Goal: Task Accomplishment & Management: Use online tool/utility

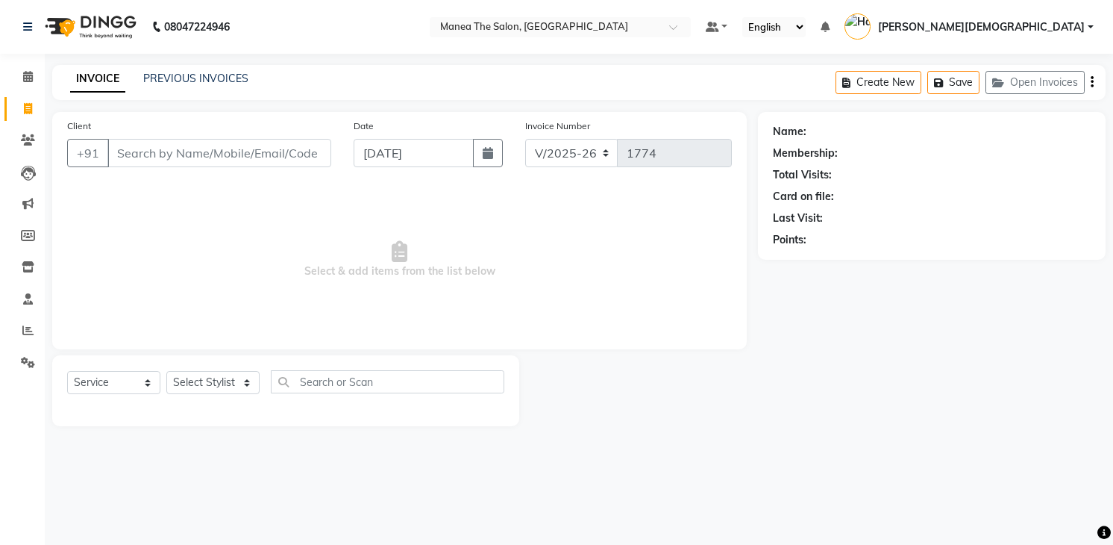
select select "5481"
select select "service"
click at [195, 384] on select "Select Stylist [PERSON_NAME] Renuka [PERSON_NAME] [PERSON_NAME] [PERSON_NAME]" at bounding box center [212, 382] width 93 height 23
select select "86556"
click at [166, 371] on select "Select Stylist [PERSON_NAME] Renuka [PERSON_NAME] [PERSON_NAME] [PERSON_NAME]" at bounding box center [212, 382] width 93 height 23
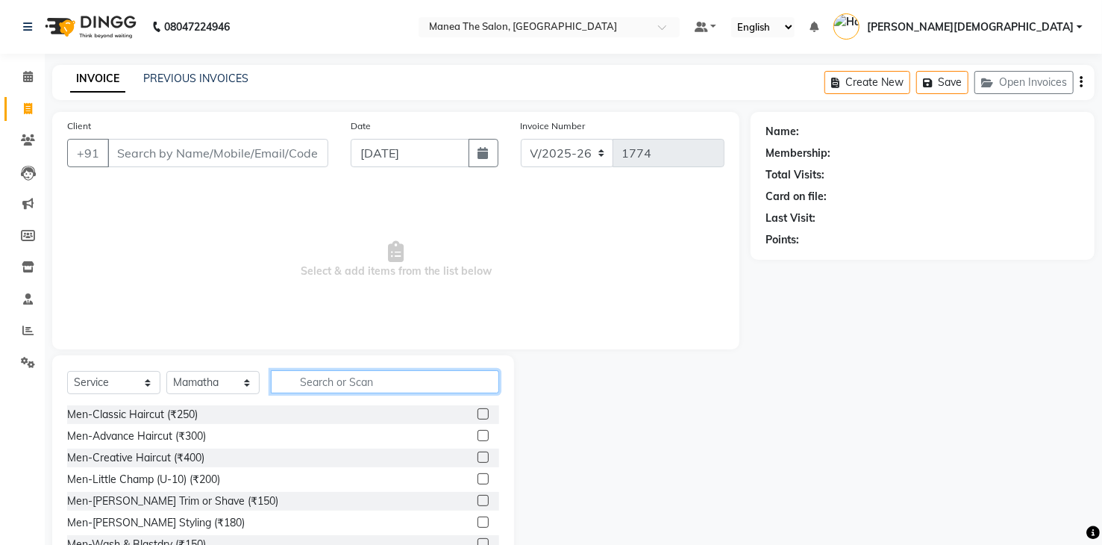
click at [345, 386] on input "text" at bounding box center [385, 381] width 228 height 23
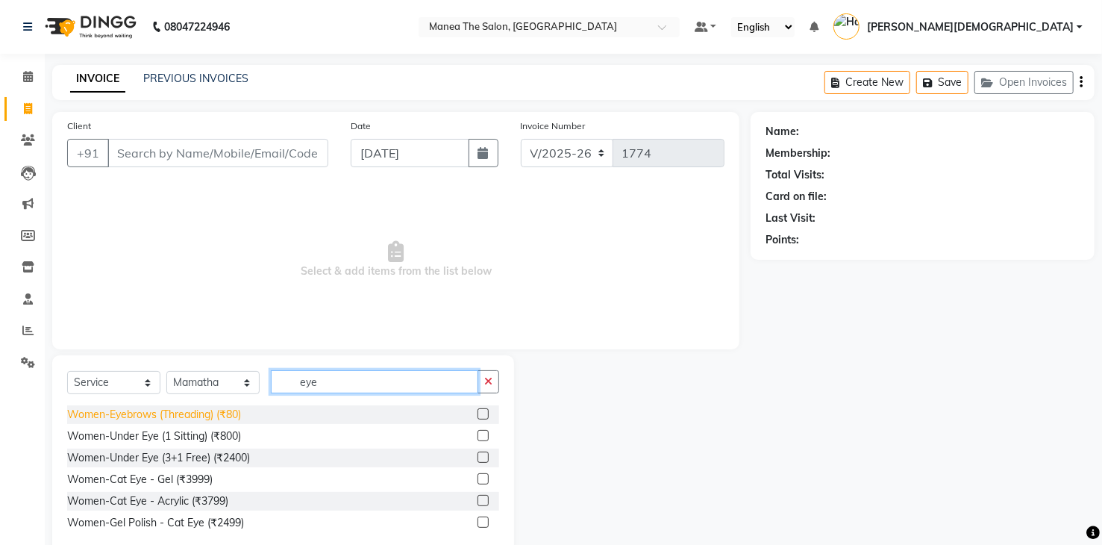
type input "eye"
click at [147, 415] on div "Women-Eyebrows (Threading) (₹80)" at bounding box center [154, 415] width 174 height 16
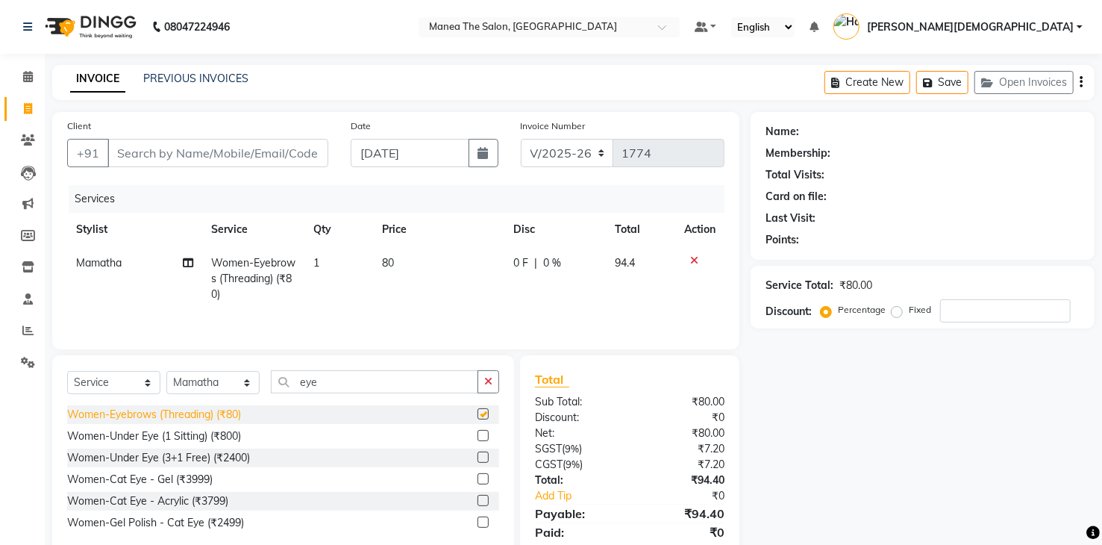
checkbox input "false"
click at [391, 263] on span "80" at bounding box center [388, 262] width 12 height 13
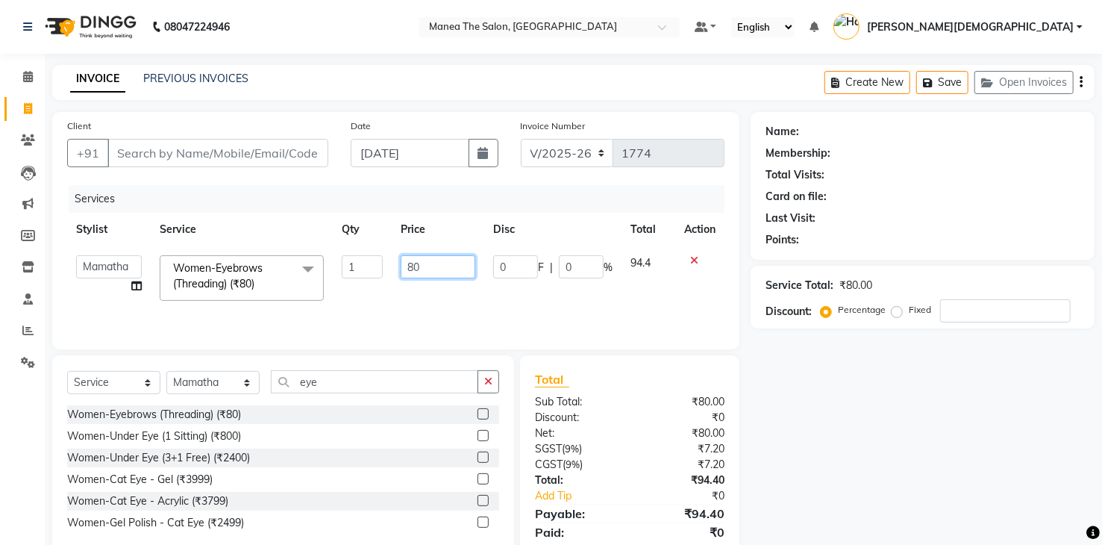
click at [424, 263] on input "80" at bounding box center [438, 266] width 75 height 23
type input "8"
type input "6"
type input "60"
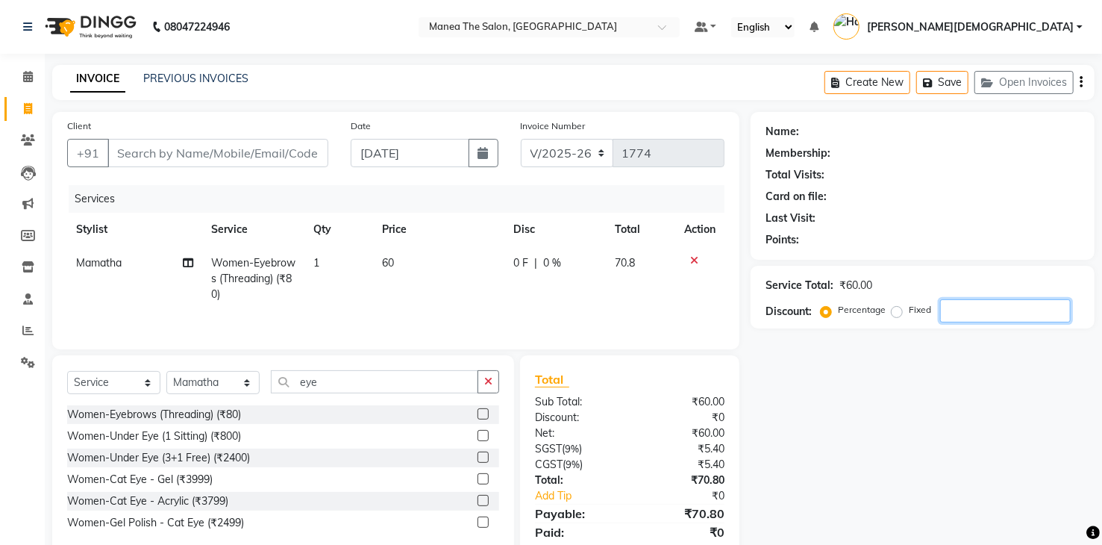
click at [944, 307] on input "number" at bounding box center [1005, 310] width 131 height 23
type input "15"
click at [231, 151] on input "Client" at bounding box center [217, 153] width 221 height 28
click at [170, 413] on div "Women-Eyebrows (Threading) (₹80)" at bounding box center [154, 415] width 174 height 16
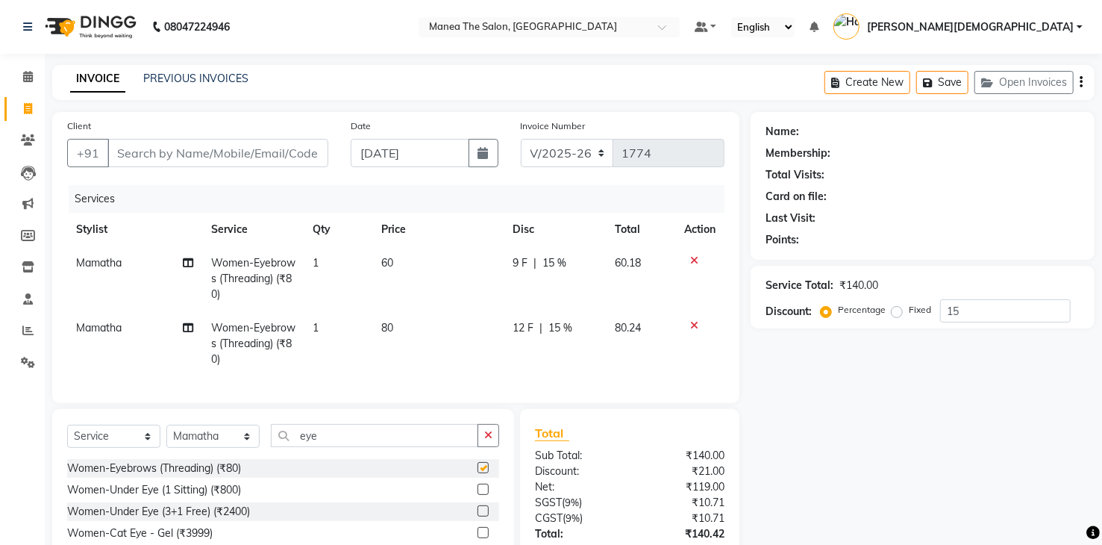
checkbox input "false"
click at [695, 324] on icon at bounding box center [694, 325] width 8 height 10
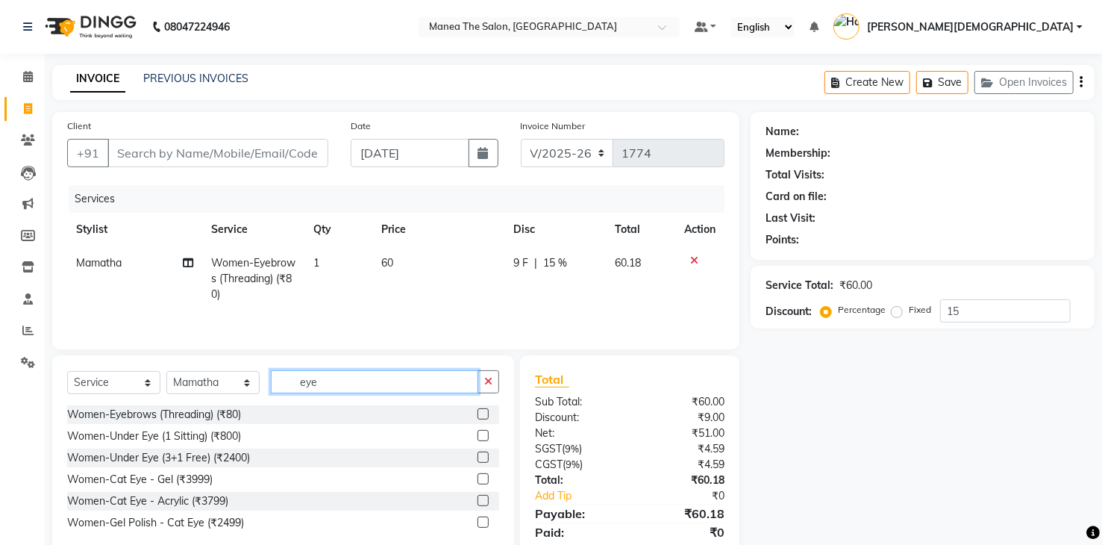
click at [411, 380] on input "eye" at bounding box center [374, 381] width 207 height 23
type input "e"
type input "thre"
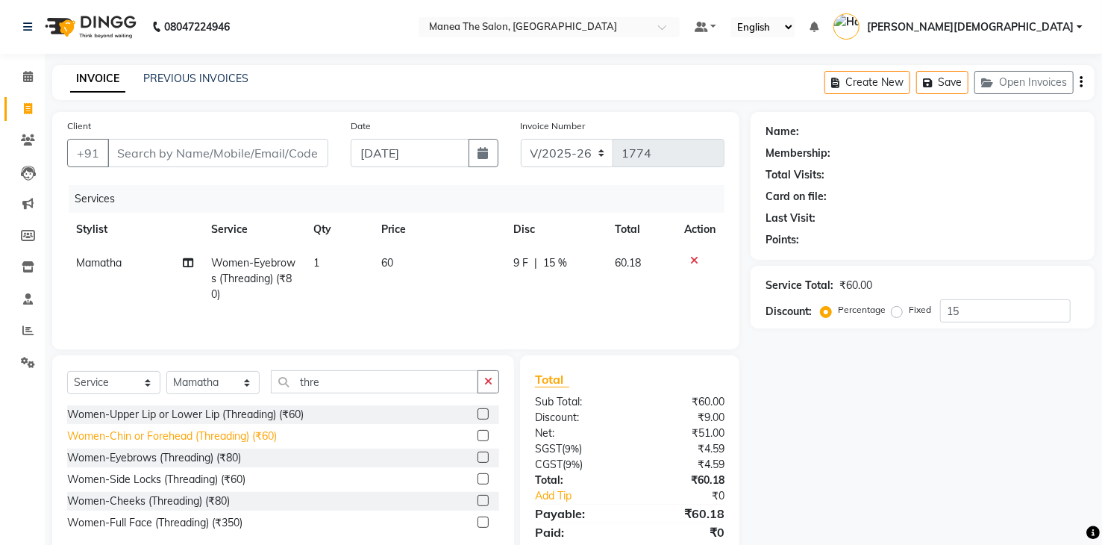
click at [233, 435] on div "Women-Chin or Forehead (Threading) (₹60)" at bounding box center [172, 436] width 210 height 16
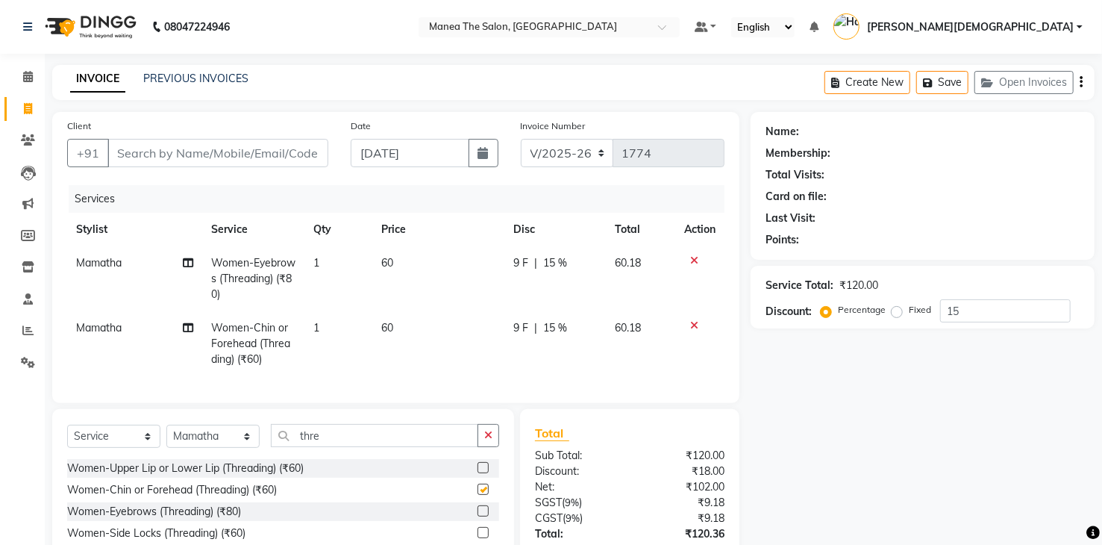
checkbox input "false"
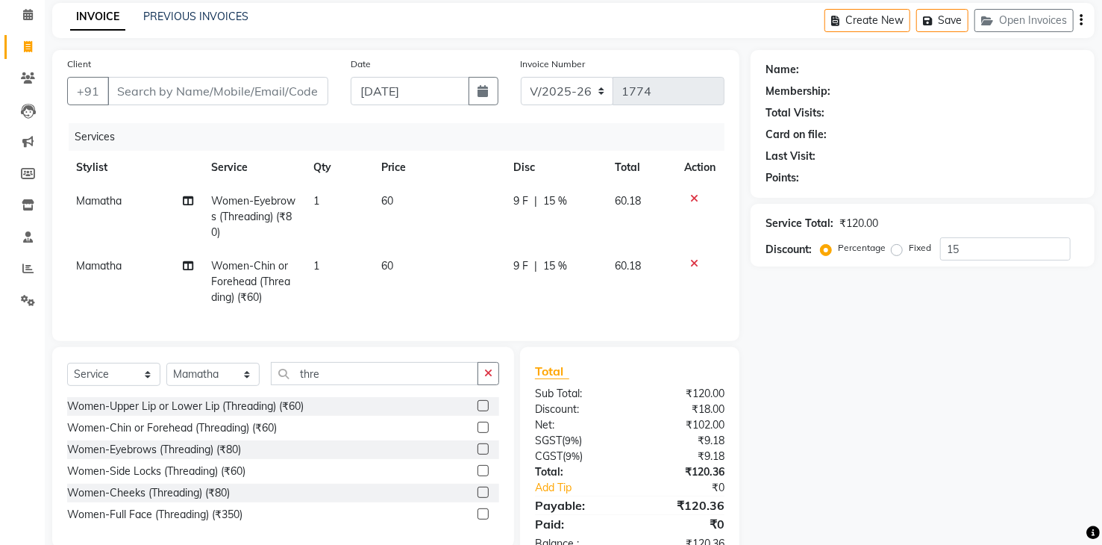
scroll to position [116, 0]
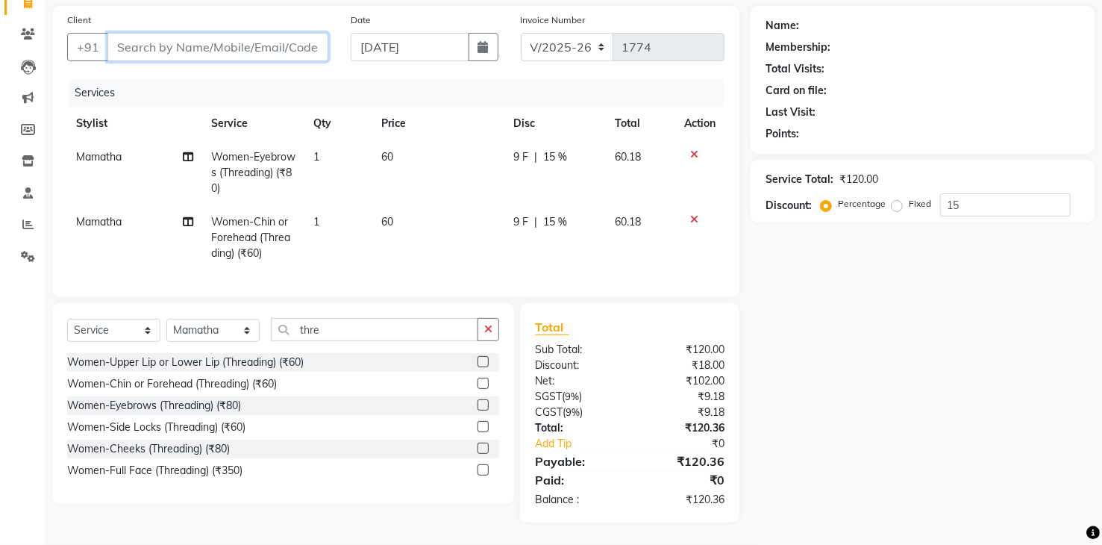
click at [260, 37] on input "Client" at bounding box center [217, 47] width 221 height 28
type input "9"
type input "0"
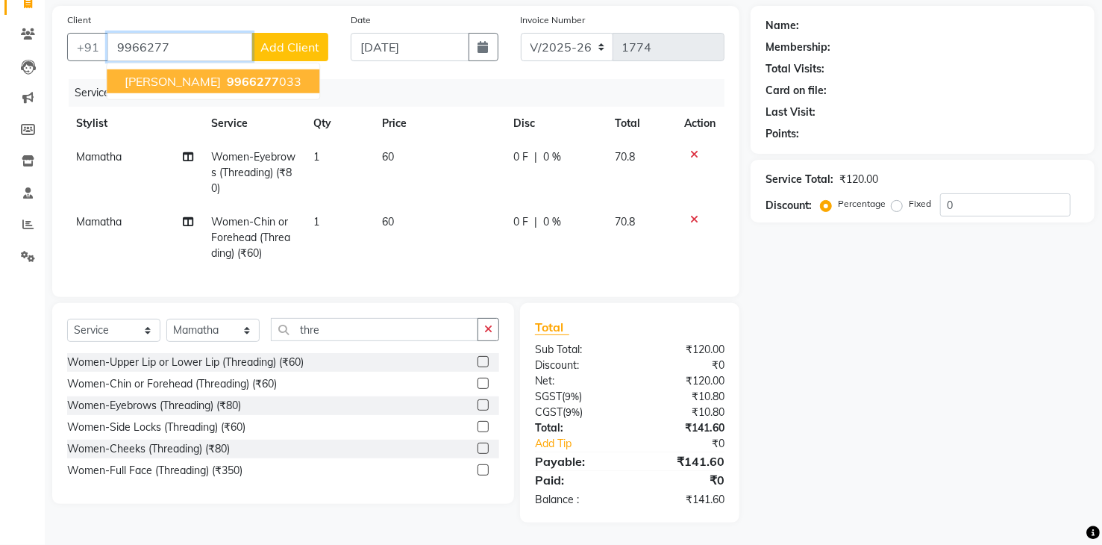
click at [231, 74] on ngb-highlight "9966277 033" at bounding box center [263, 81] width 78 height 15
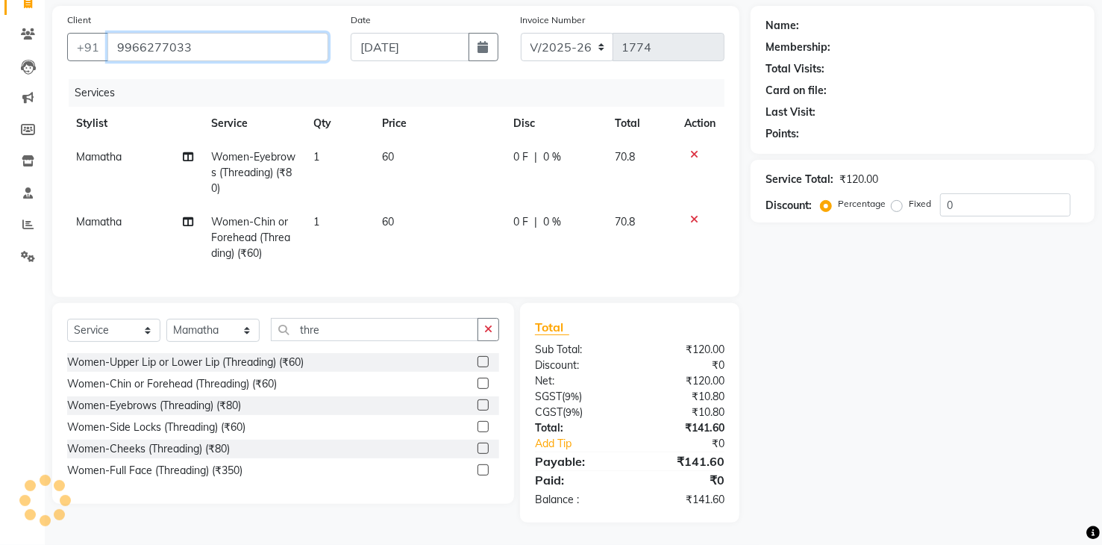
type input "9966277033"
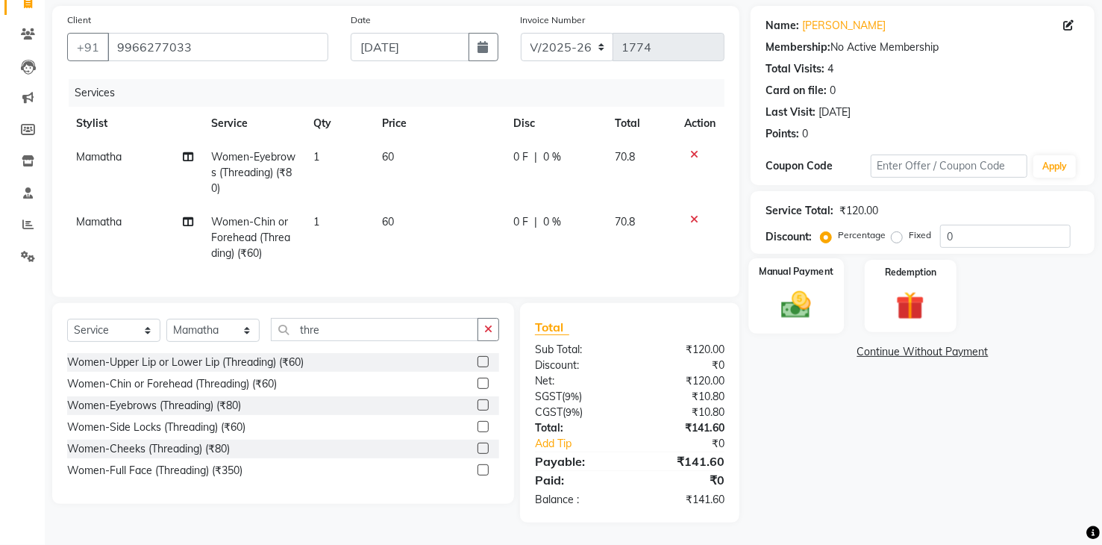
click at [805, 269] on div "Manual Payment" at bounding box center [796, 295] width 95 height 75
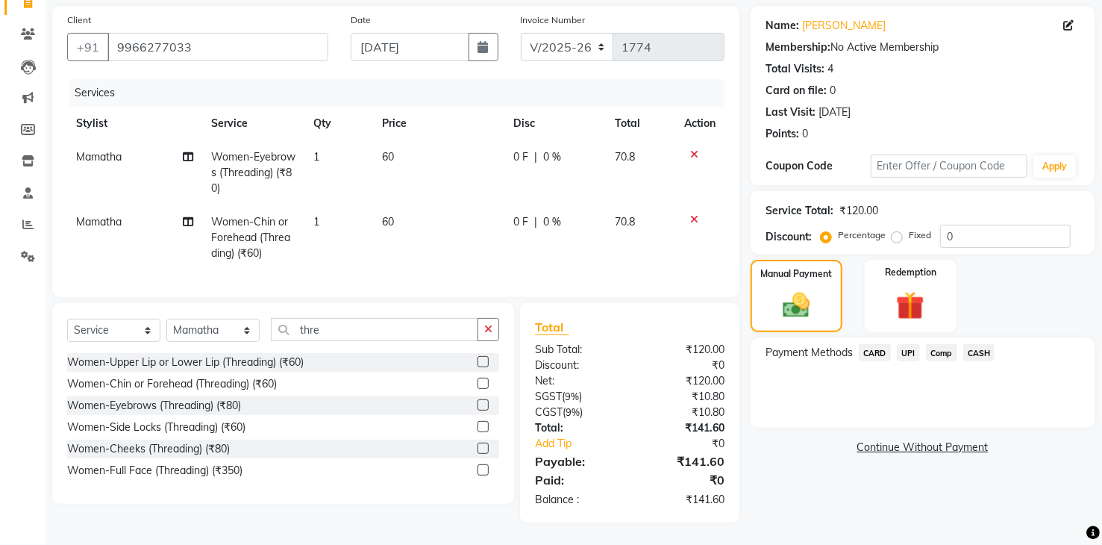
click at [980, 344] on span "CASH" at bounding box center [979, 352] width 32 height 17
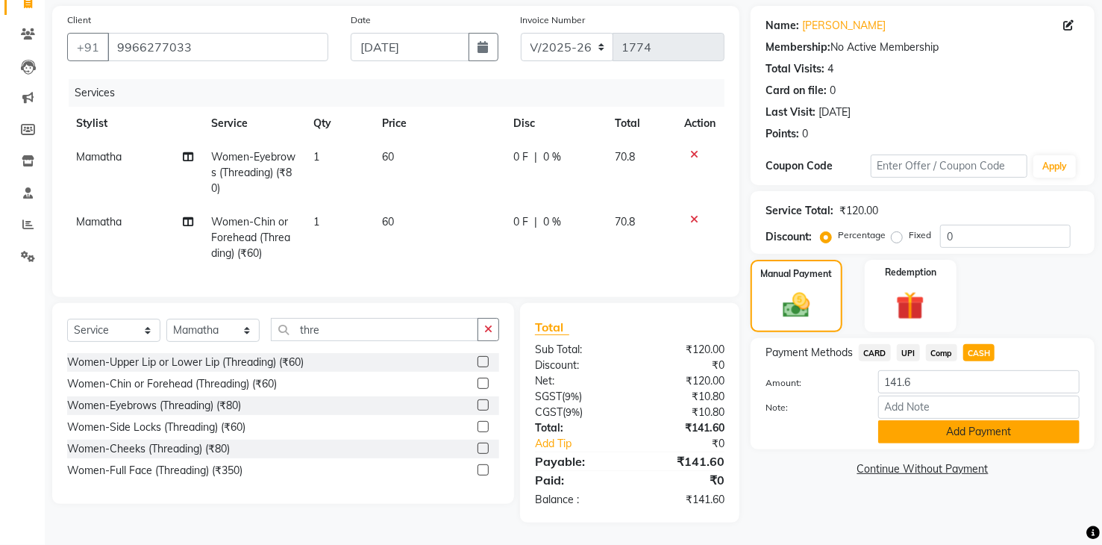
click at [982, 423] on button "Add Payment" at bounding box center [978, 431] width 201 height 23
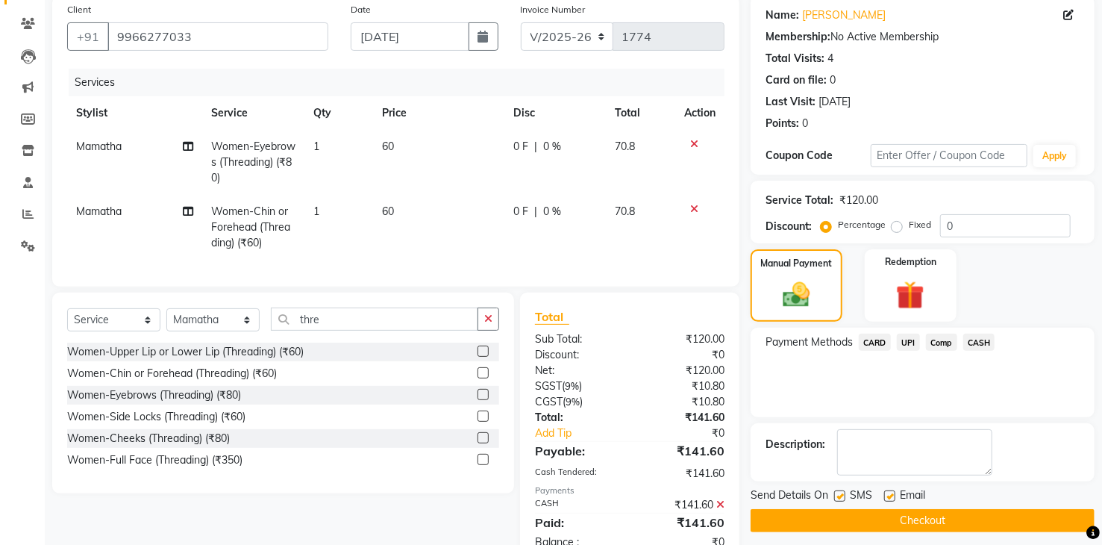
click at [953, 530] on button "Checkout" at bounding box center [922, 520] width 344 height 23
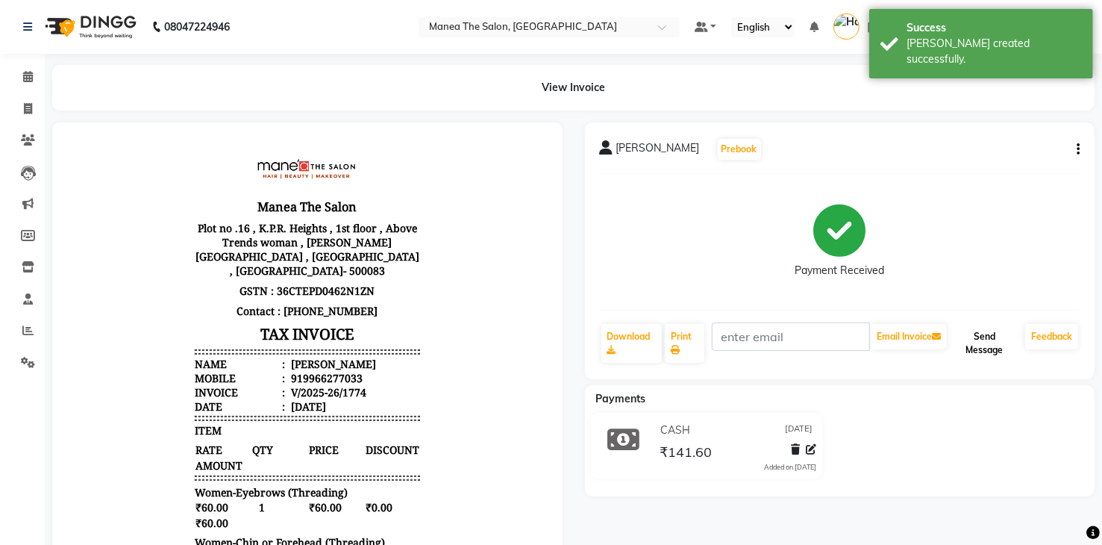
click at [977, 336] on button "Send Message" at bounding box center [984, 343] width 69 height 39
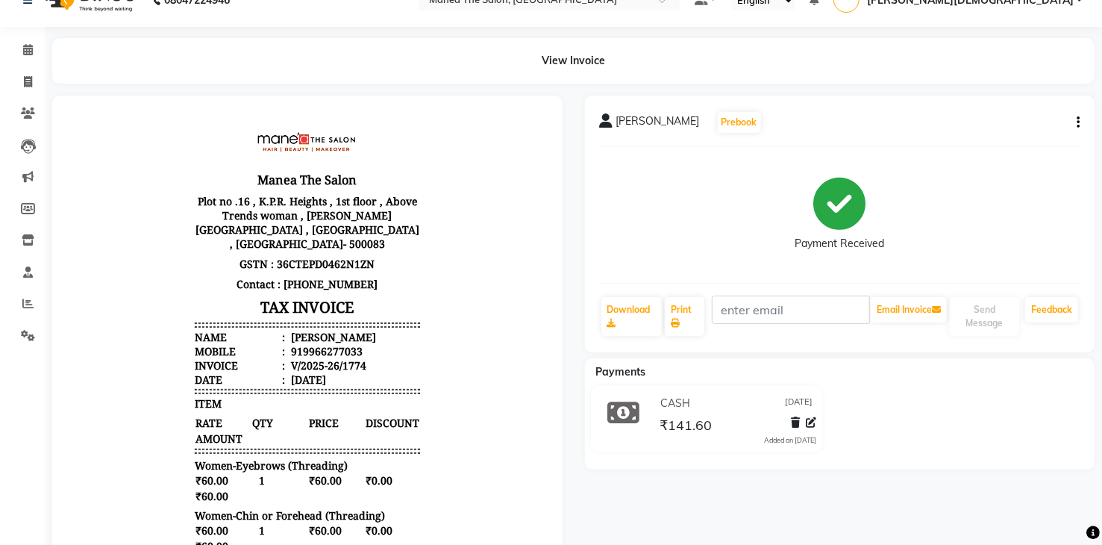
scroll to position [75, 0]
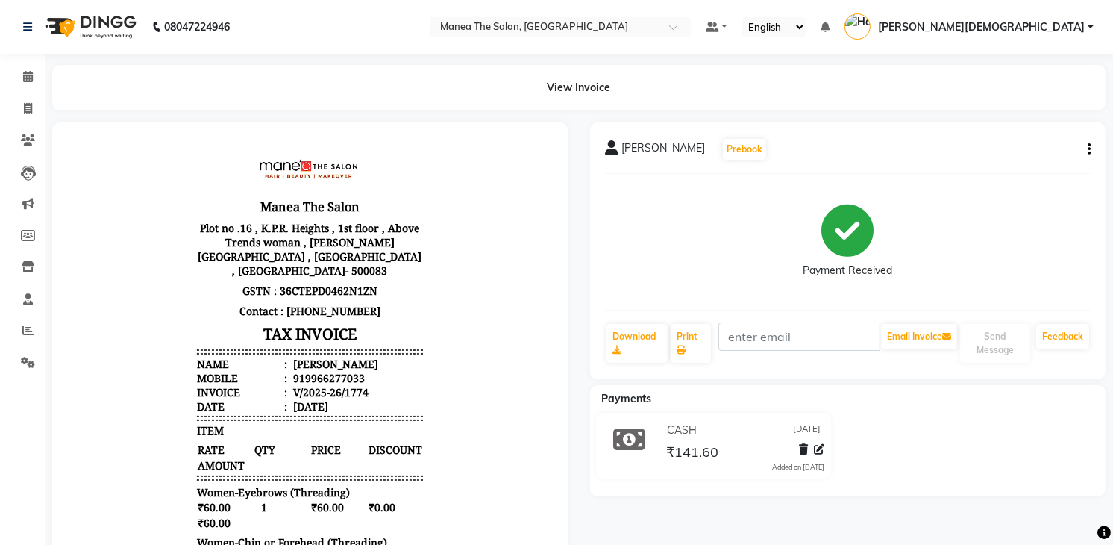
select select "5481"
select select "service"
